Goal: Task Accomplishment & Management: Manage account settings

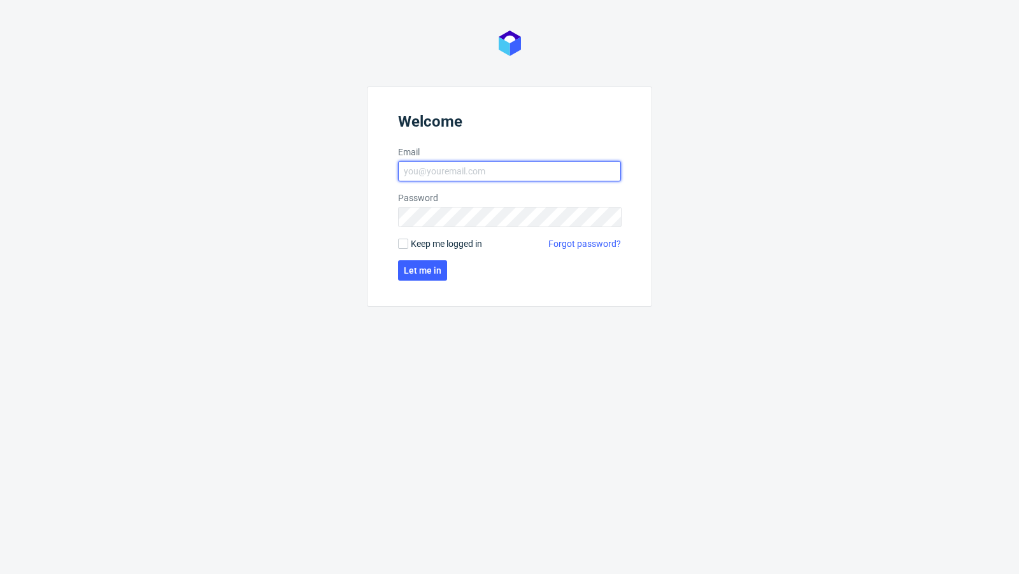
click at [439, 173] on input "Email" at bounding box center [509, 171] width 223 height 20
type input "[EMAIL_ADDRESS][PERSON_NAME][DOMAIN_NAME]"
click at [434, 273] on span "Let me in" at bounding box center [423, 270] width 38 height 9
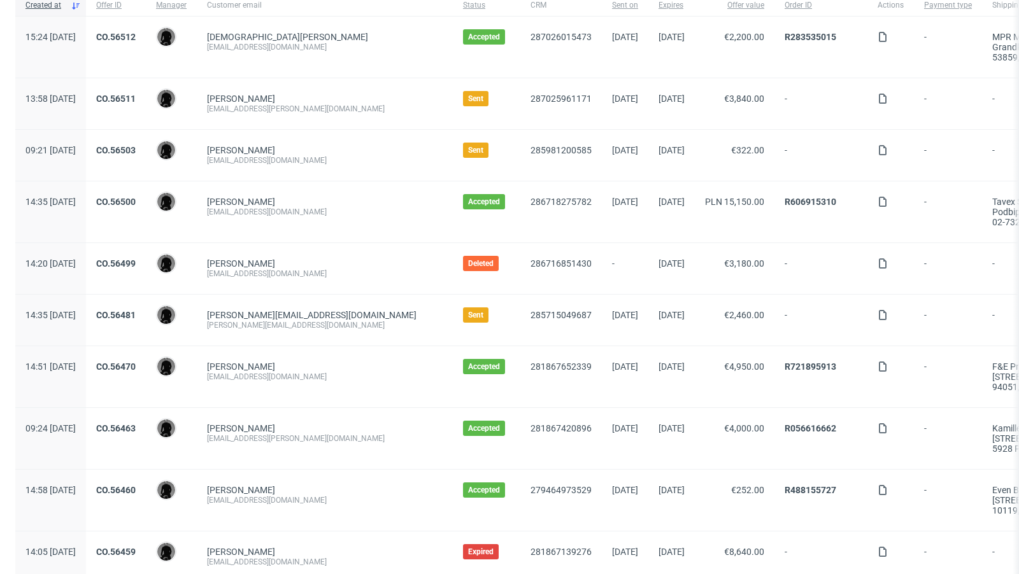
scroll to position [142, 0]
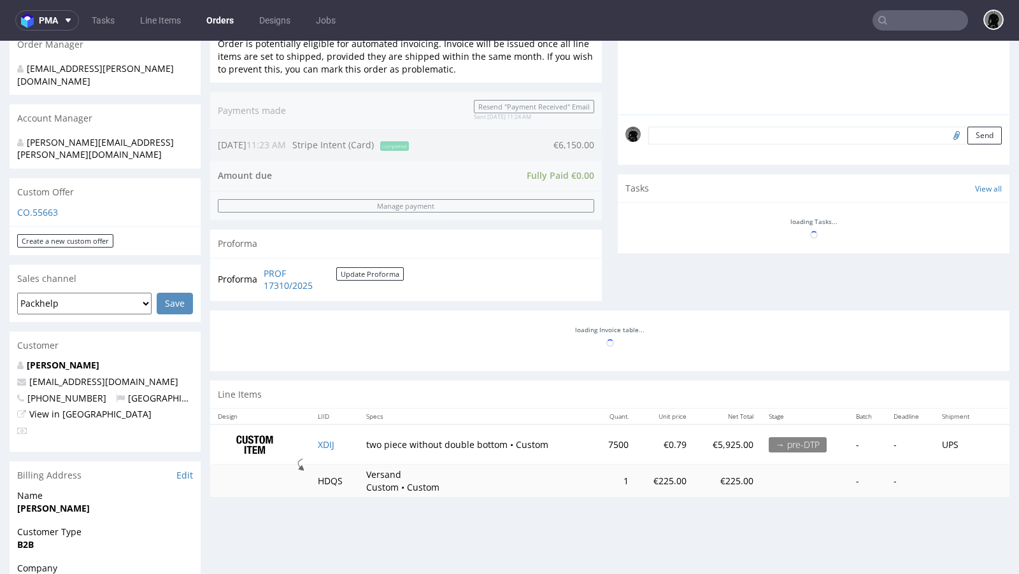
scroll to position [302, 0]
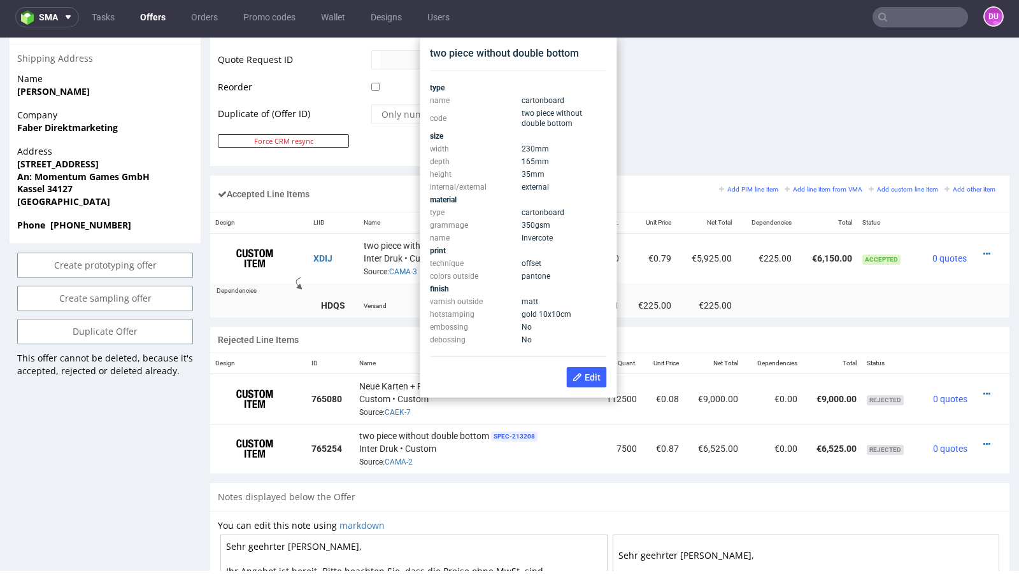
scroll to position [651, 0]
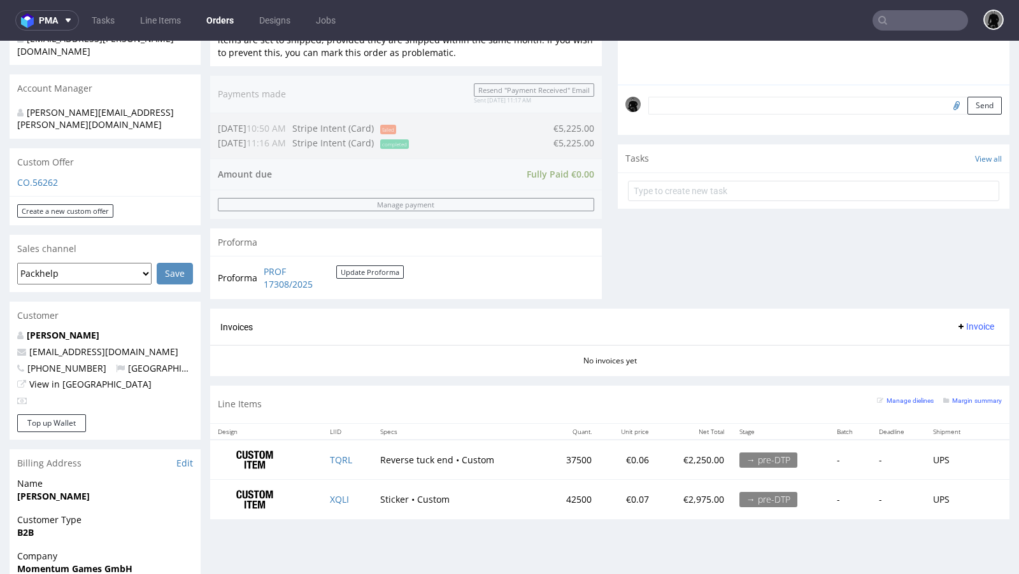
scroll to position [351, 0]
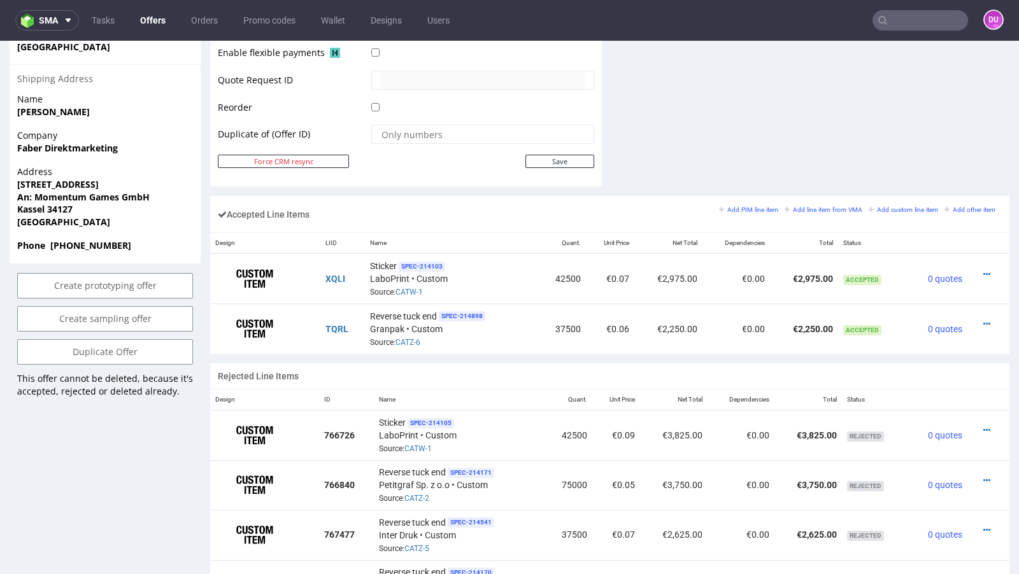
scroll to position [644, 0]
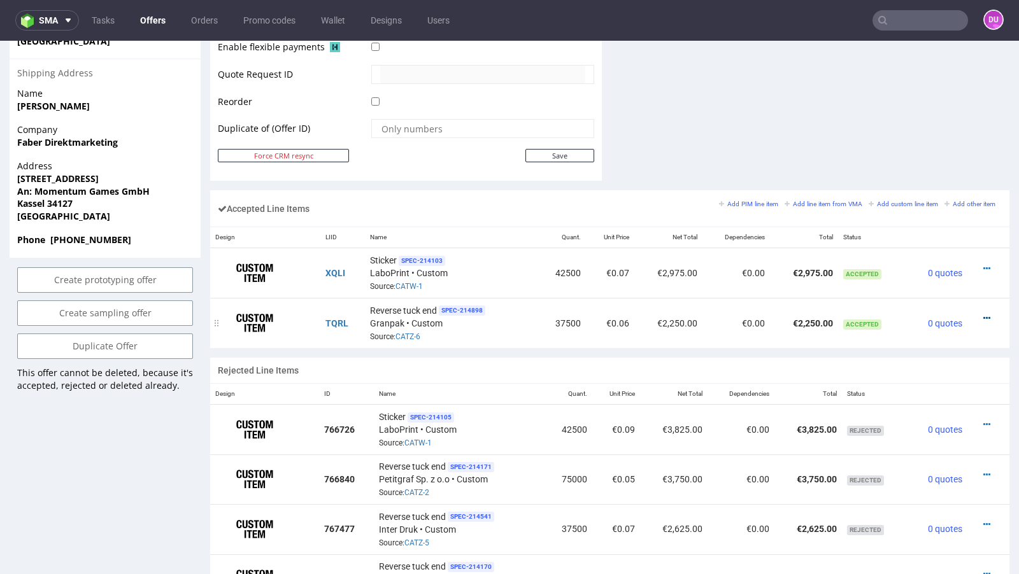
click at [983, 314] on icon at bounding box center [986, 318] width 7 height 9
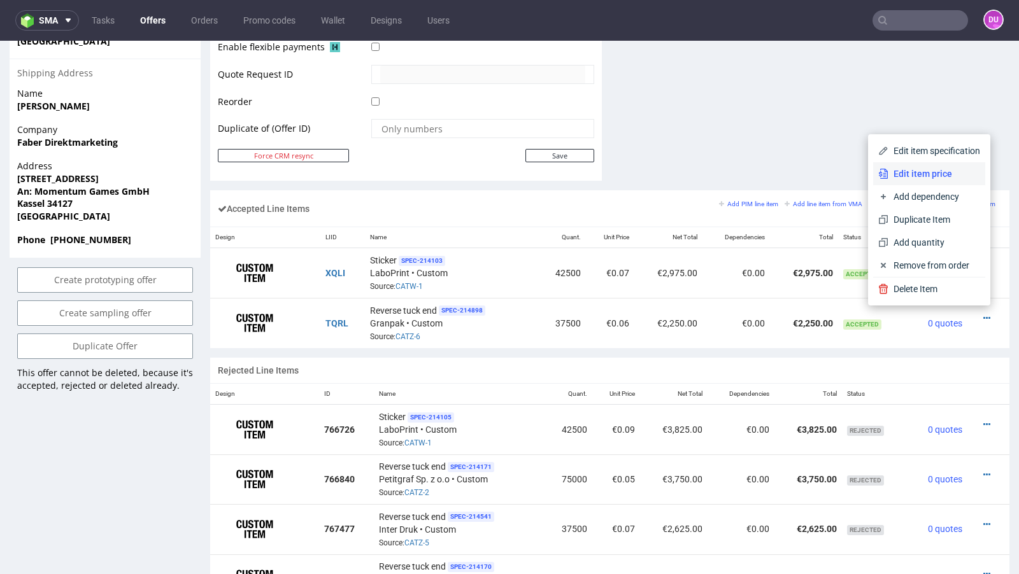
click at [911, 176] on span "Edit item price" at bounding box center [934, 173] width 92 height 13
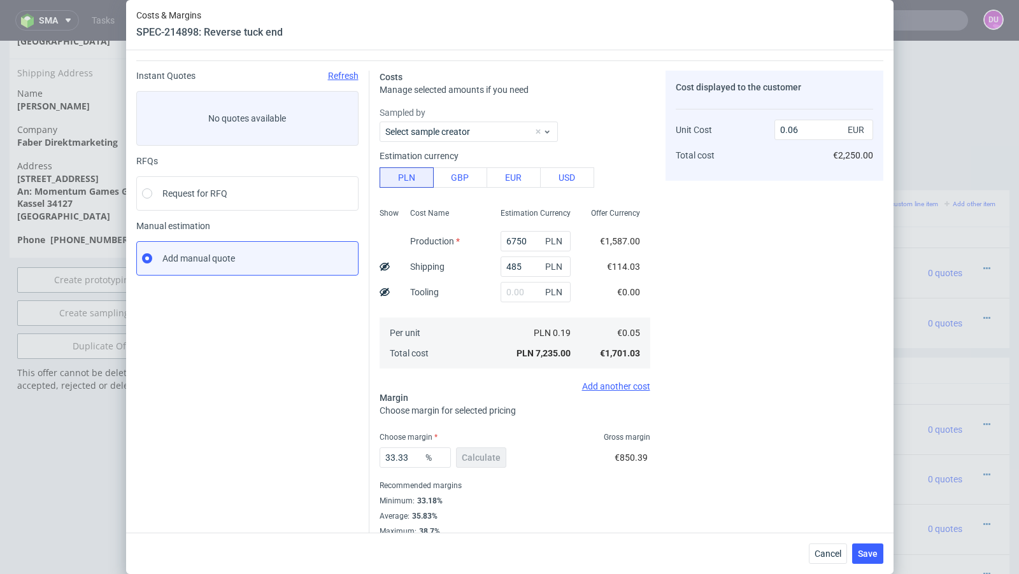
scroll to position [43, 0]
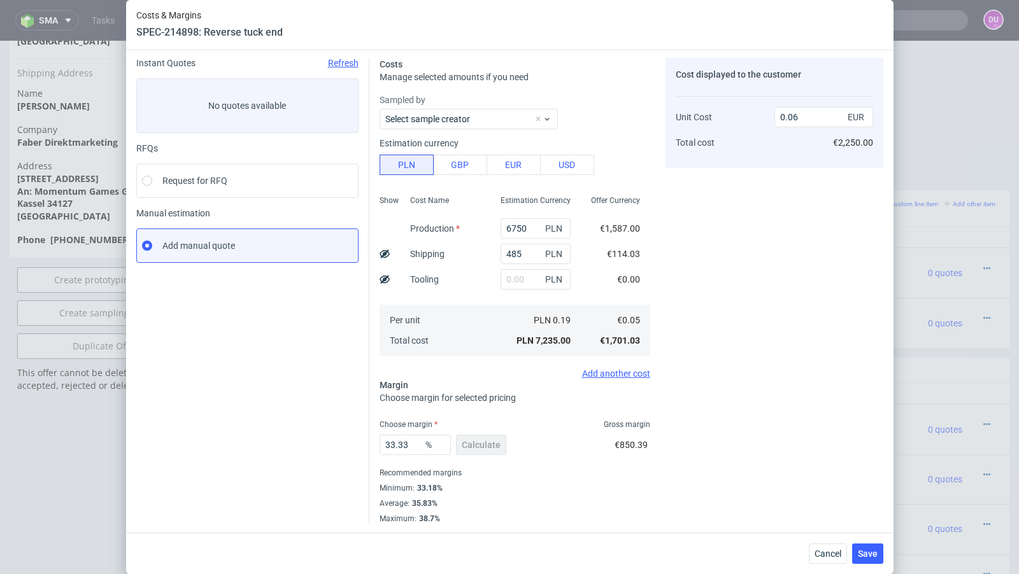
click at [856, 145] on span "€2,250.00" at bounding box center [853, 143] width 40 height 10
copy span "2,250.00"
click at [824, 551] on span "Cancel" at bounding box center [827, 553] width 27 height 9
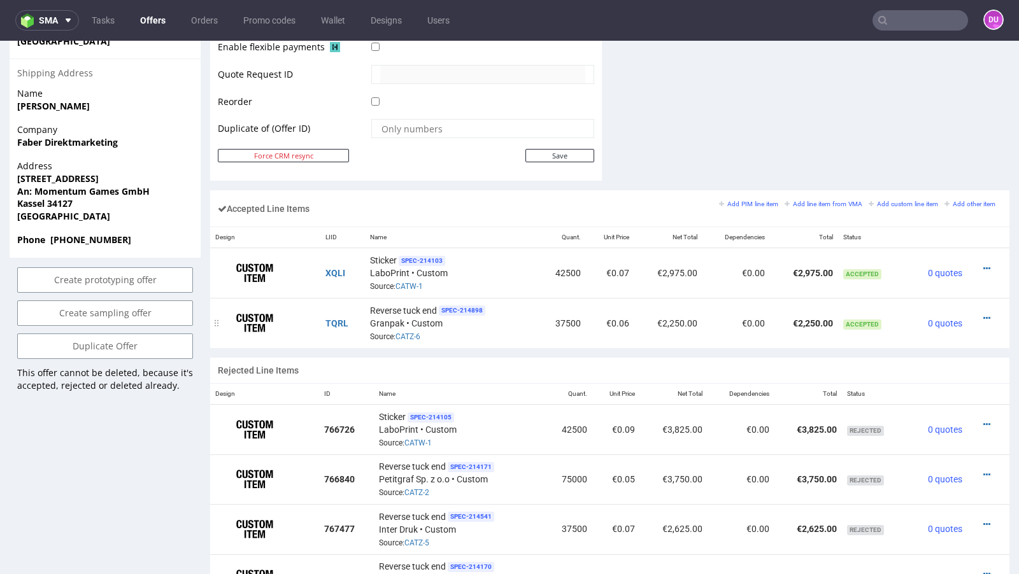
click at [979, 312] on div at bounding box center [984, 318] width 24 height 13
click at [983, 314] on icon at bounding box center [986, 318] width 7 height 9
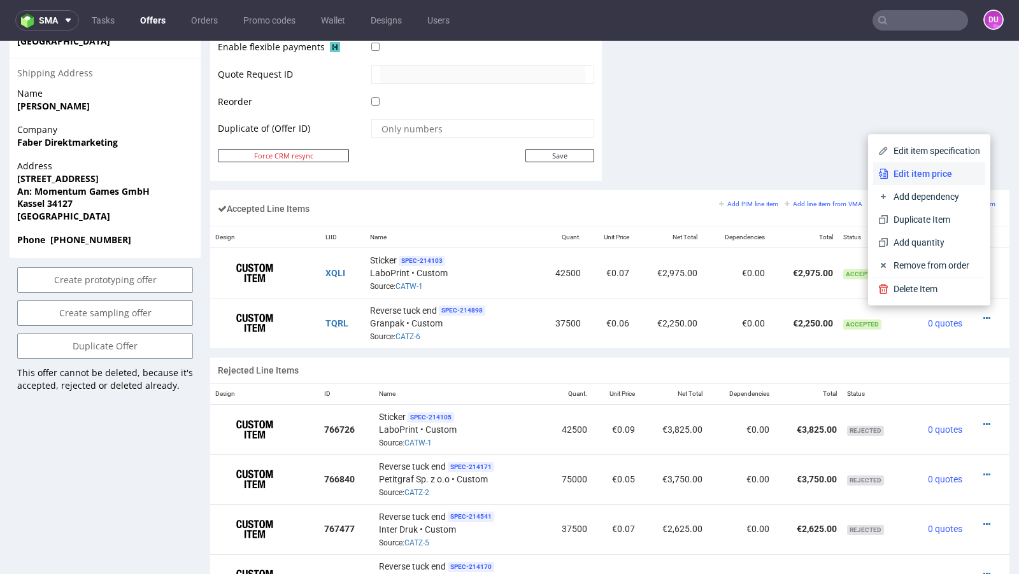
click at [908, 171] on span "Edit item price" at bounding box center [934, 173] width 92 height 13
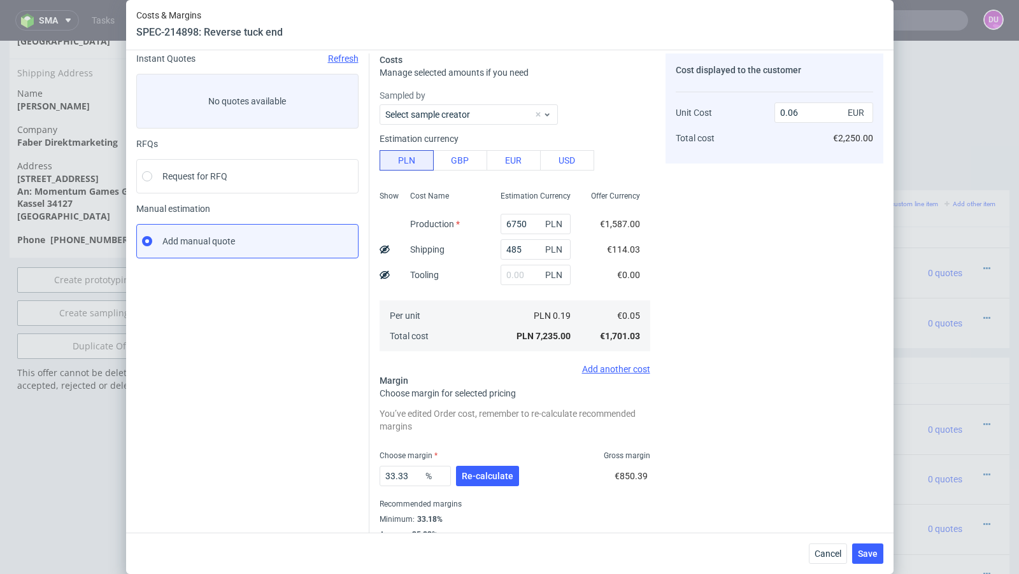
scroll to position [79, 0]
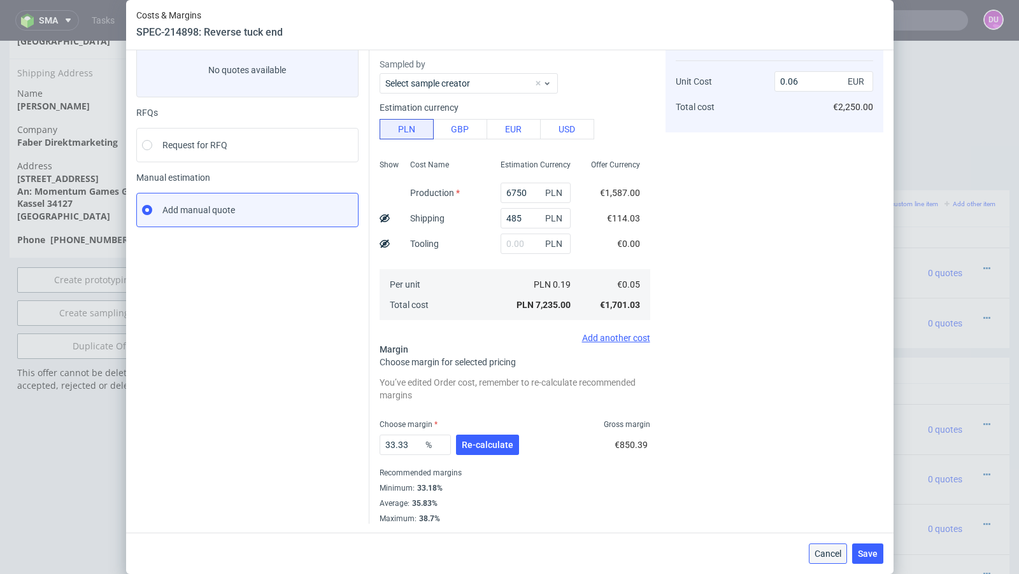
click at [835, 558] on span "Cancel" at bounding box center [827, 553] width 27 height 9
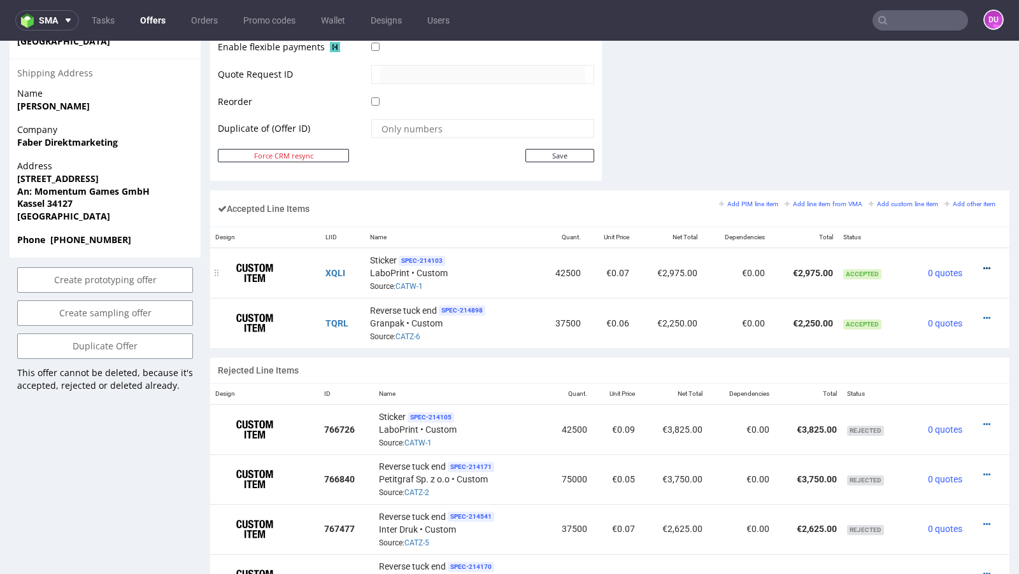
click at [983, 264] on icon at bounding box center [986, 268] width 7 height 9
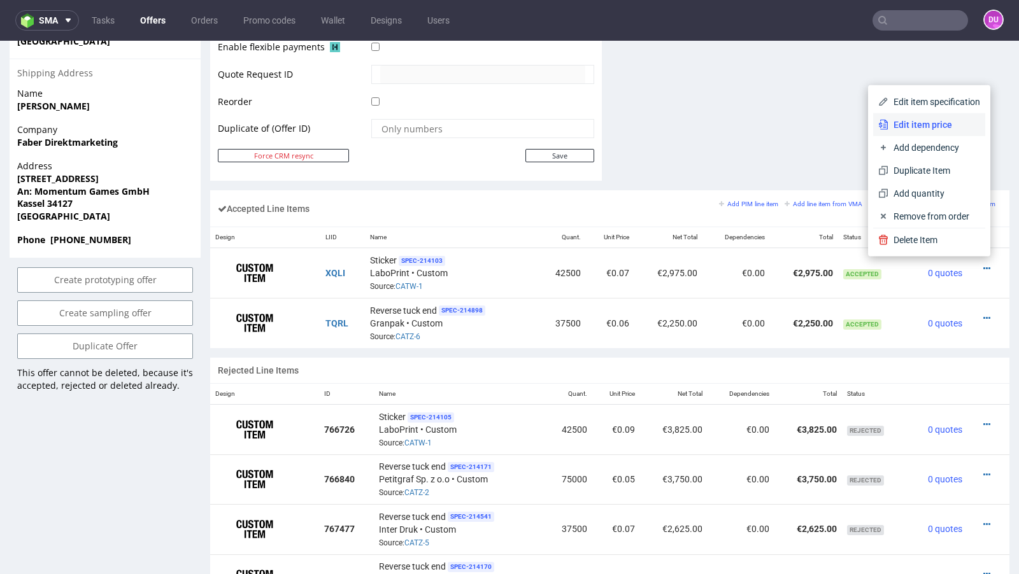
click at [902, 128] on span "Edit item price" at bounding box center [934, 124] width 92 height 13
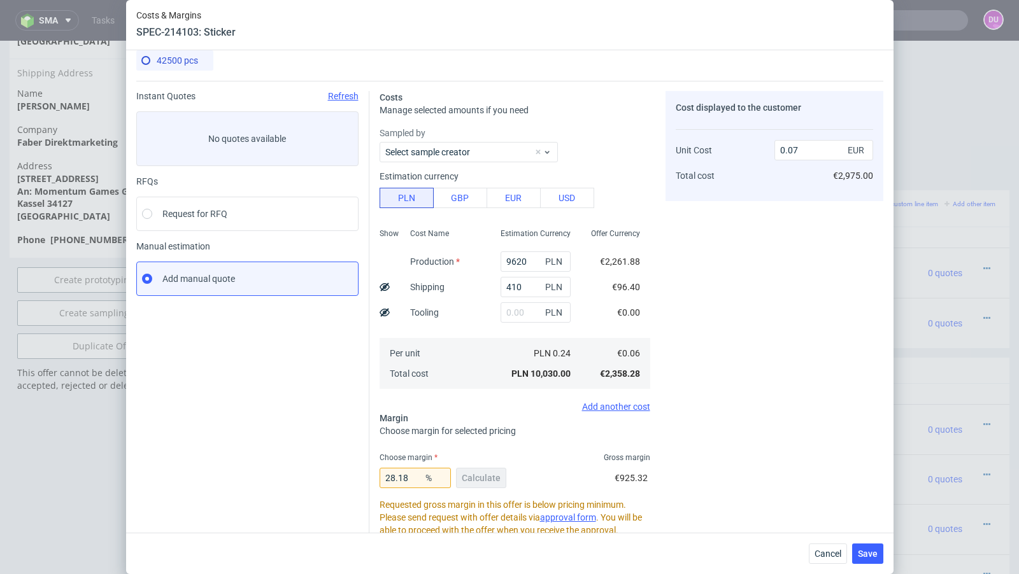
scroll to position [0, 0]
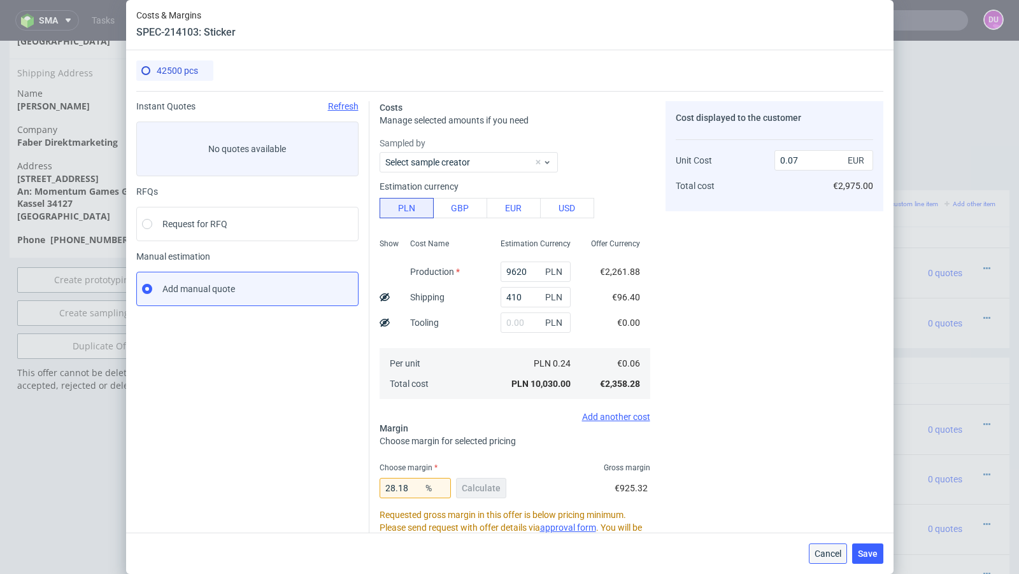
click at [830, 557] on span "Cancel" at bounding box center [827, 553] width 27 height 9
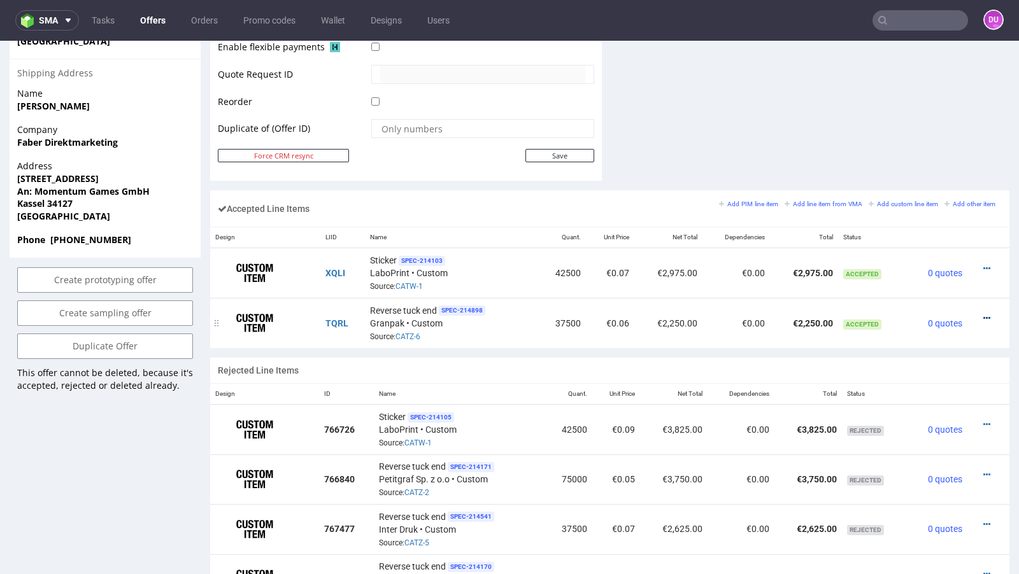
click at [983, 314] on icon at bounding box center [986, 318] width 7 height 9
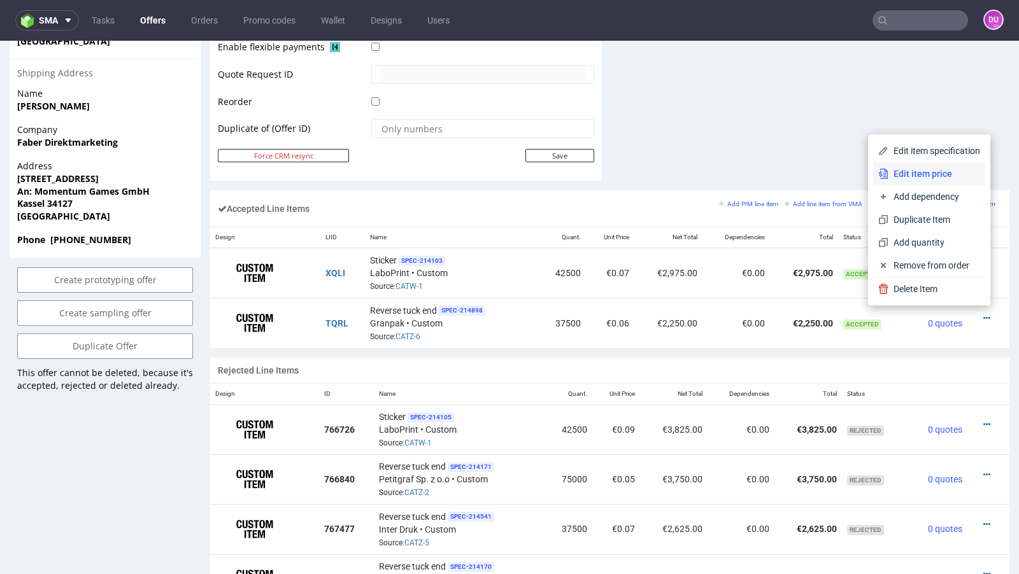
click at [898, 171] on span "Edit item price" at bounding box center [934, 173] width 92 height 13
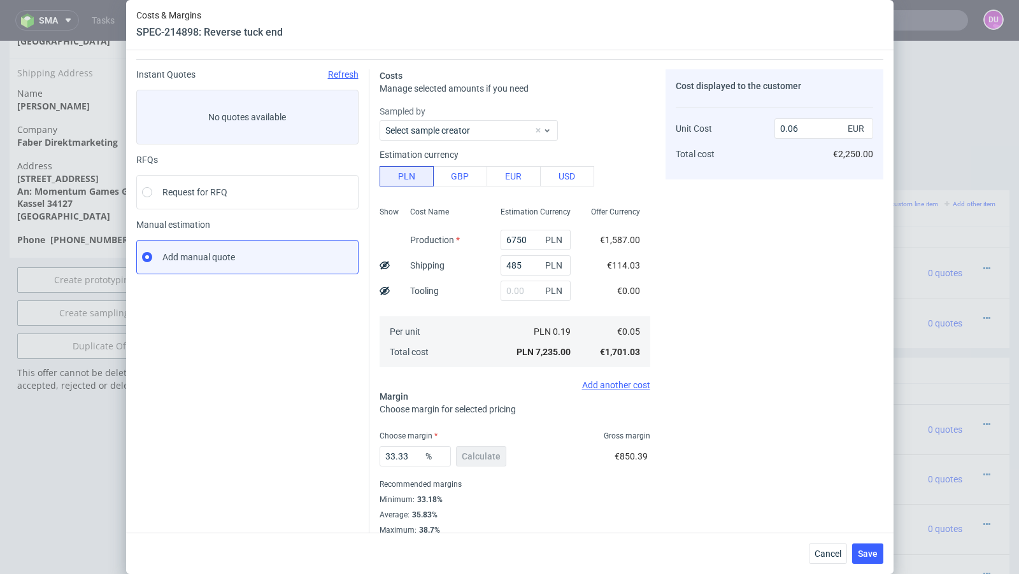
scroll to position [43, 0]
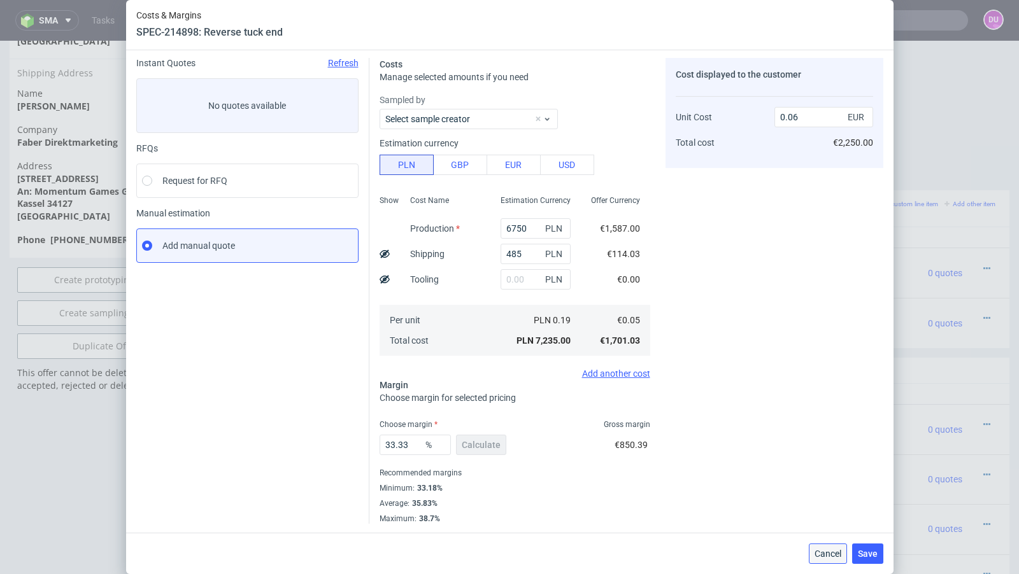
click at [830, 555] on span "Cancel" at bounding box center [827, 553] width 27 height 9
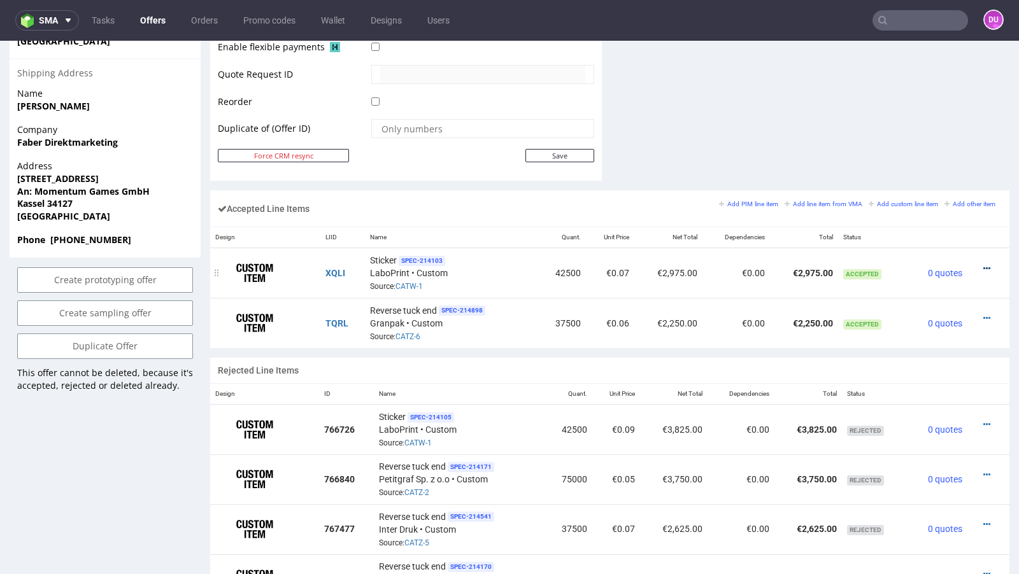
click at [983, 264] on icon at bounding box center [986, 268] width 7 height 9
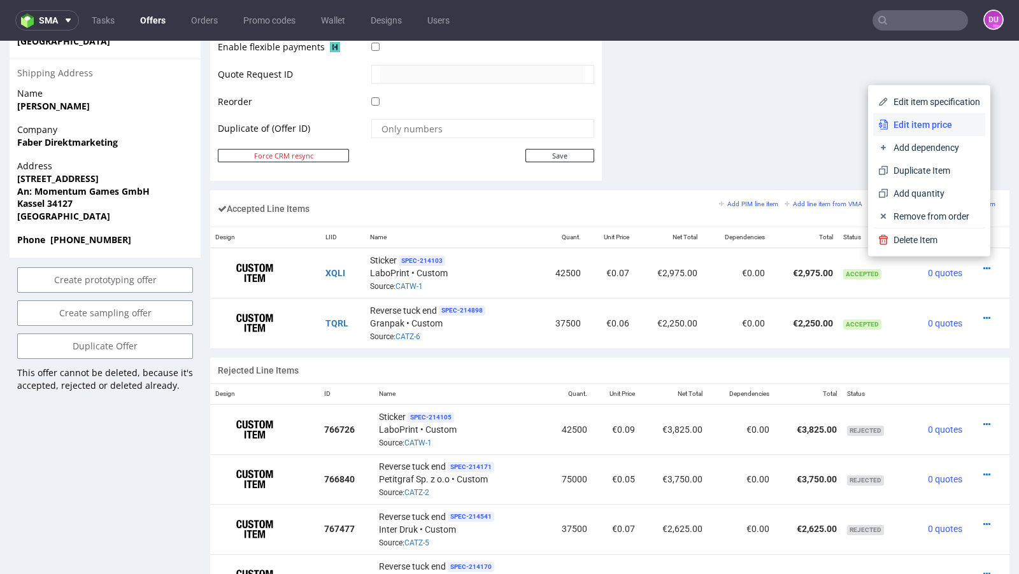
click at [914, 129] on span "Edit item price" at bounding box center [934, 124] width 92 height 13
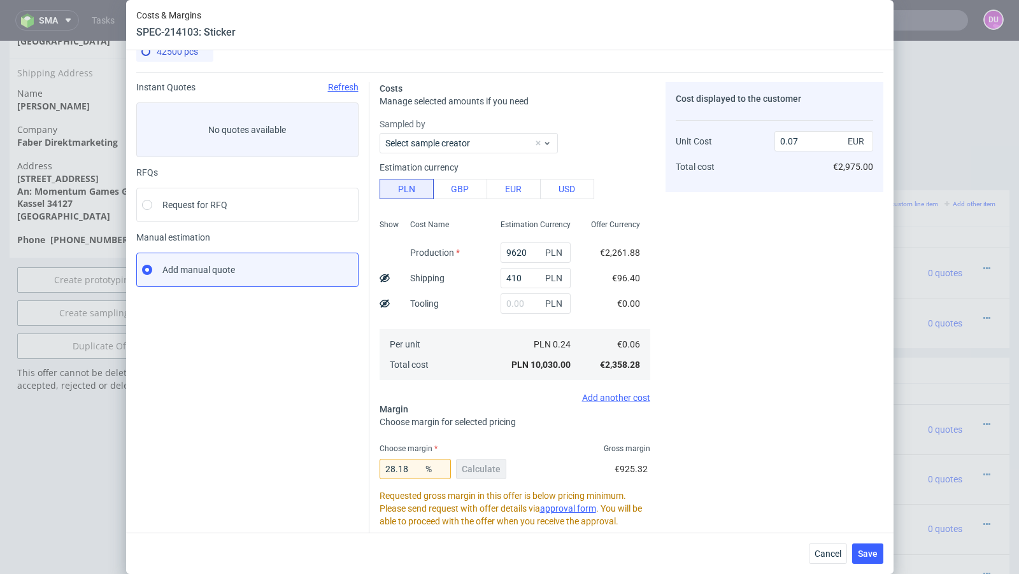
scroll to position [0, 0]
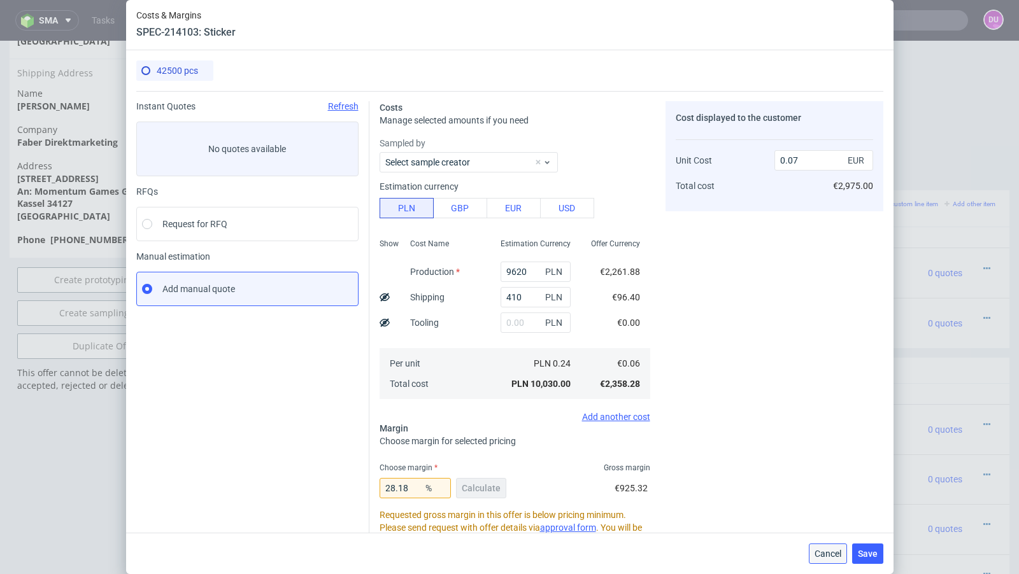
click at [819, 550] on span "Cancel" at bounding box center [827, 553] width 27 height 9
